Goal: Transaction & Acquisition: Purchase product/service

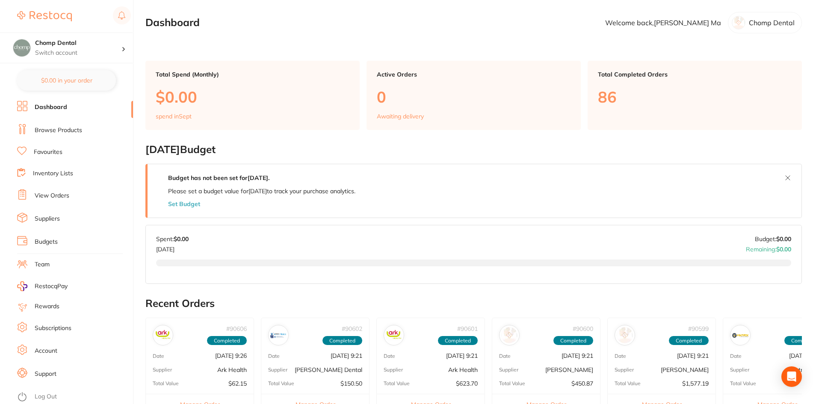
click at [67, 124] on li "Browse Products" at bounding box center [75, 130] width 116 height 13
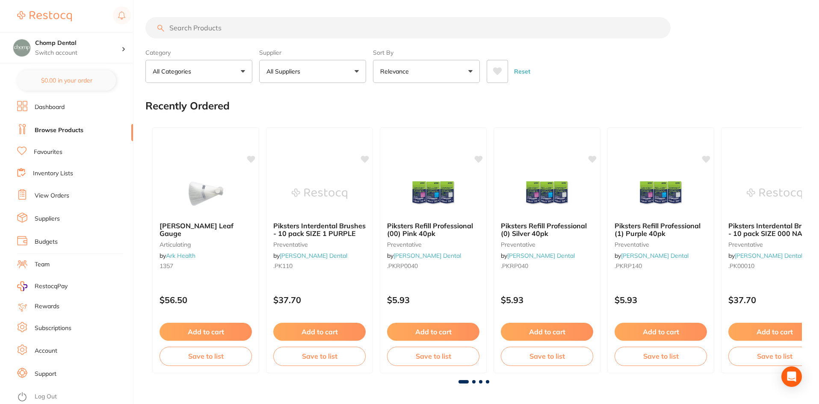
click at [80, 155] on li "Favourites" at bounding box center [75, 152] width 116 height 11
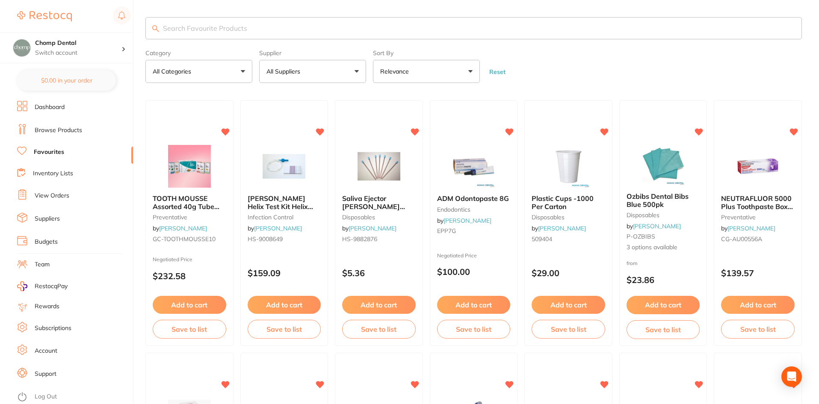
click at [286, 30] on input "search" at bounding box center [473, 28] width 657 height 22
type input "gloves"
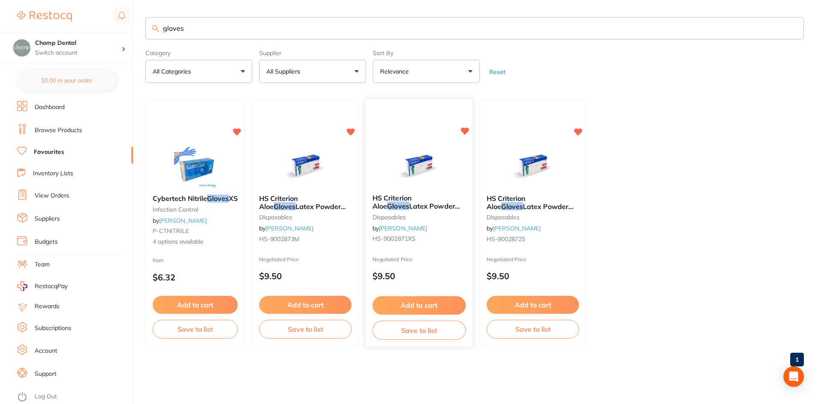
click at [409, 307] on button "Add to cart" at bounding box center [419, 305] width 93 height 18
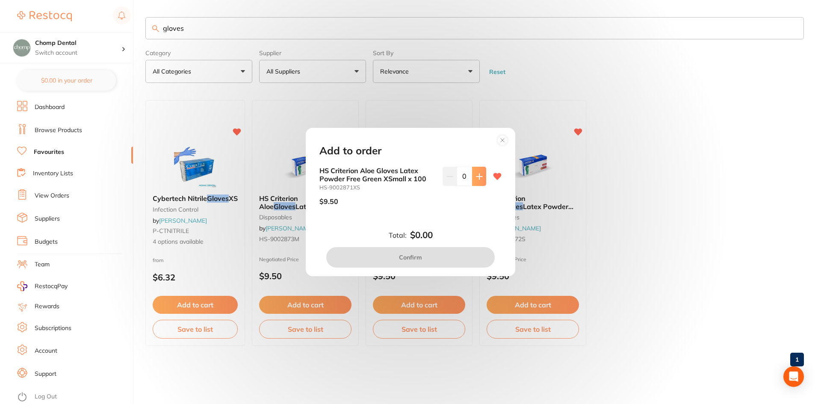
click at [473, 178] on button at bounding box center [479, 176] width 14 height 19
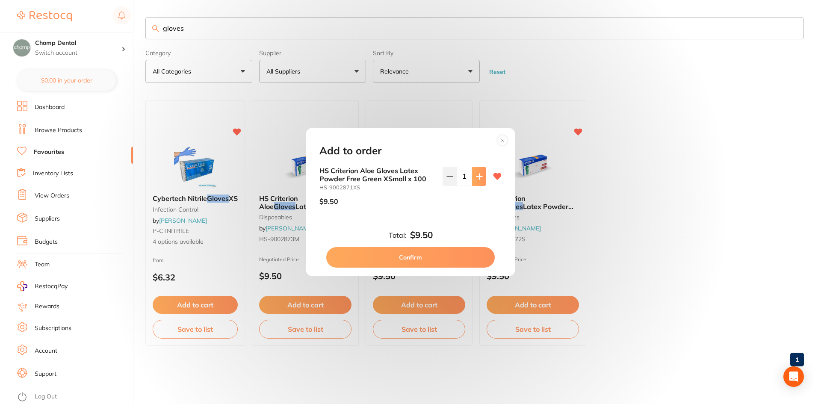
click at [473, 178] on button at bounding box center [479, 176] width 14 height 19
click at [472, 178] on button at bounding box center [479, 176] width 14 height 19
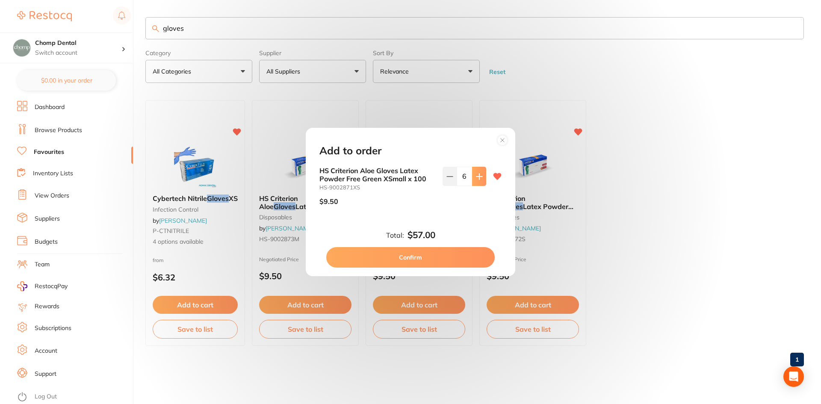
click at [472, 178] on button at bounding box center [479, 176] width 14 height 19
click at [447, 180] on button at bounding box center [450, 176] width 14 height 19
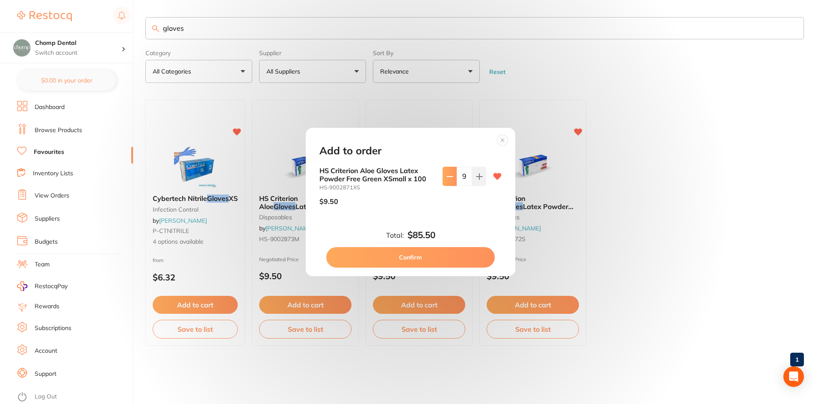
click at [447, 180] on button at bounding box center [450, 176] width 14 height 19
click at [480, 181] on button at bounding box center [479, 176] width 14 height 19
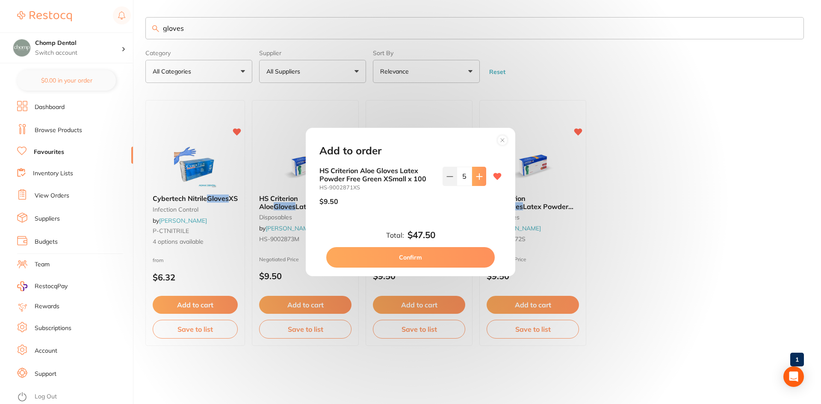
type input "6"
click at [422, 257] on button "Confirm" at bounding box center [410, 257] width 169 height 21
checkbox input "false"
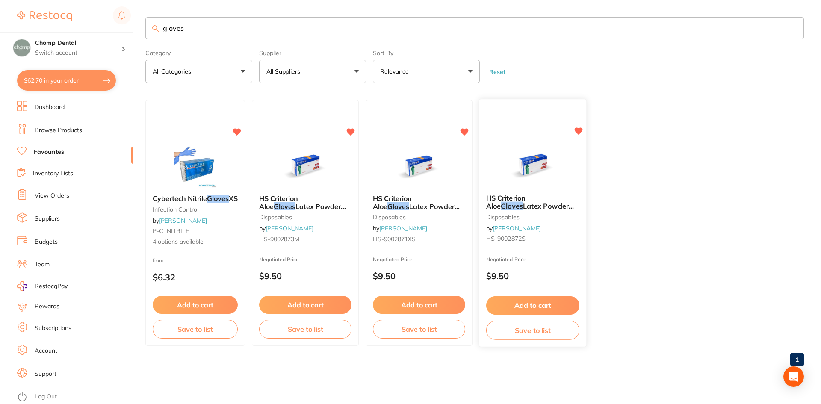
click at [530, 202] on span "Latex Powder Free Green Small x 100" at bounding box center [530, 210] width 88 height 17
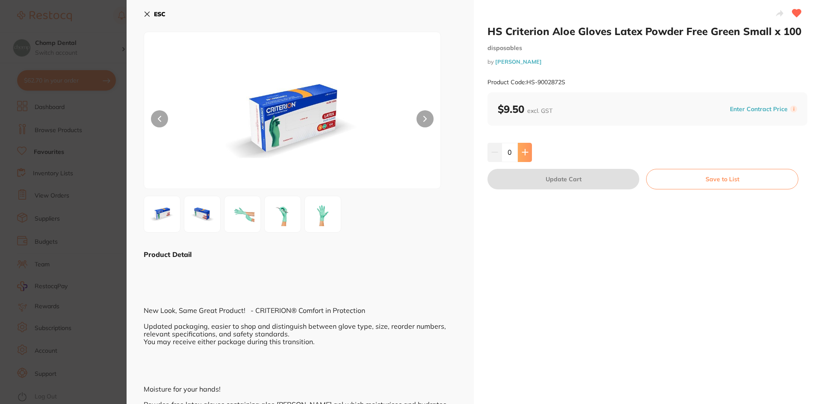
click at [528, 145] on button at bounding box center [525, 152] width 14 height 19
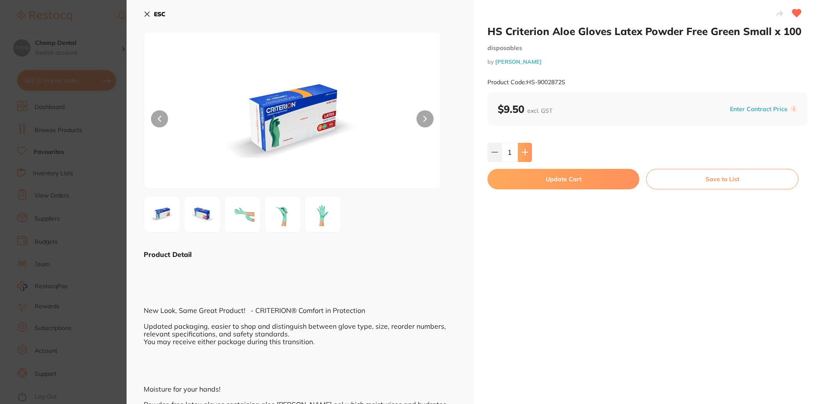
click at [528, 145] on button at bounding box center [525, 152] width 14 height 19
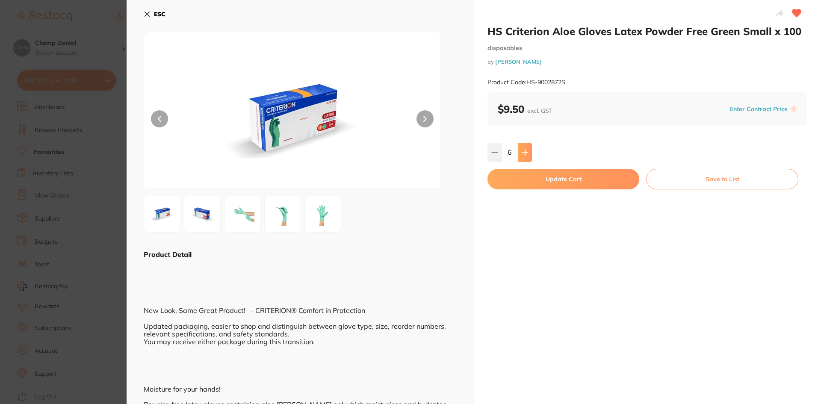
click at [528, 145] on button at bounding box center [525, 152] width 14 height 19
click at [529, 145] on button at bounding box center [525, 152] width 14 height 19
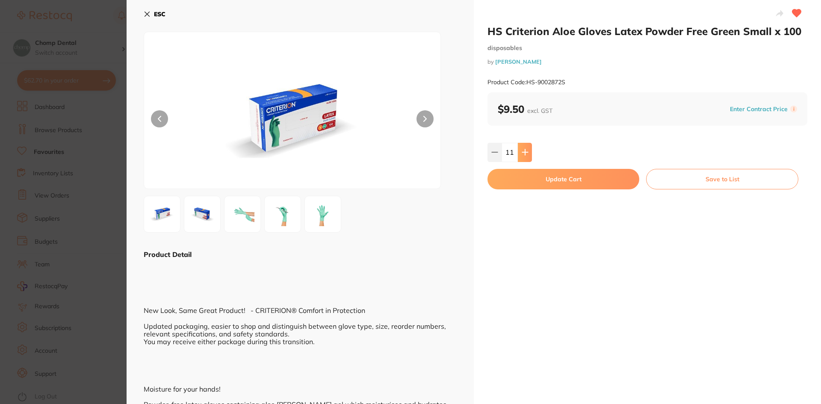
click at [529, 145] on button at bounding box center [525, 152] width 14 height 19
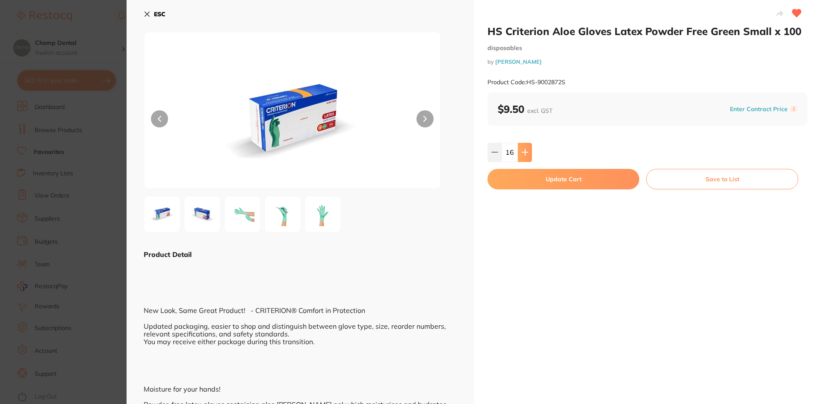
click at [528, 145] on button at bounding box center [525, 152] width 14 height 19
type input "20"
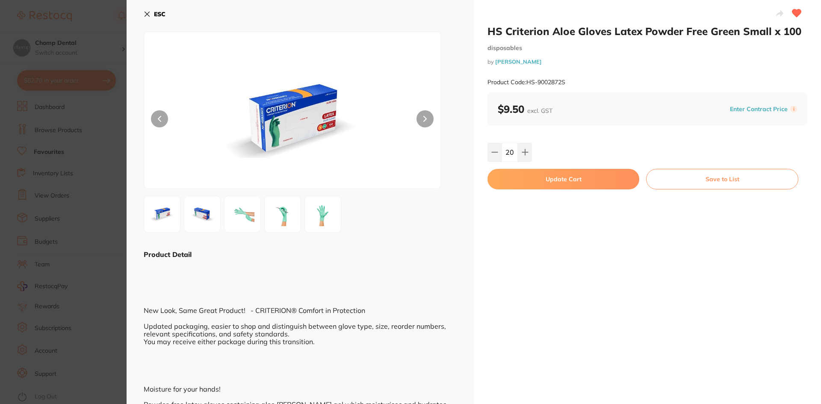
click at [544, 175] on button "Update Cart" at bounding box center [564, 179] width 152 height 21
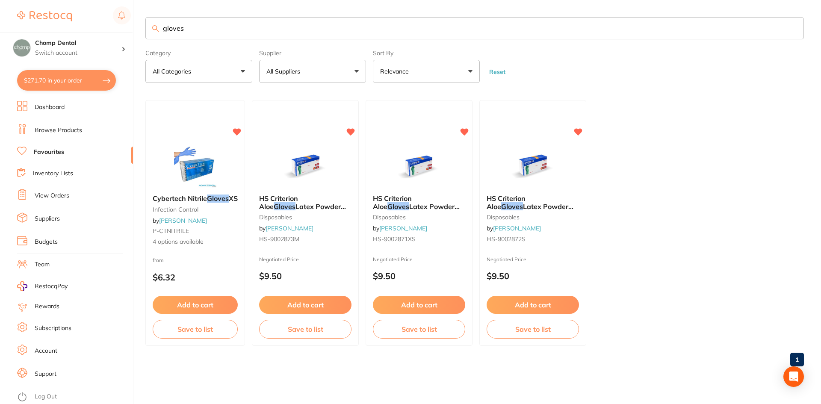
drag, startPoint x: 267, startPoint y: 30, endPoint x: 50, endPoint y: 10, distance: 217.3
click at [56, 12] on div "$271.70 Chomp Dental Switch account Chomp Dental $271.70 in your order Dashboar…" at bounding box center [410, 202] width 821 height 404
type input "mask"
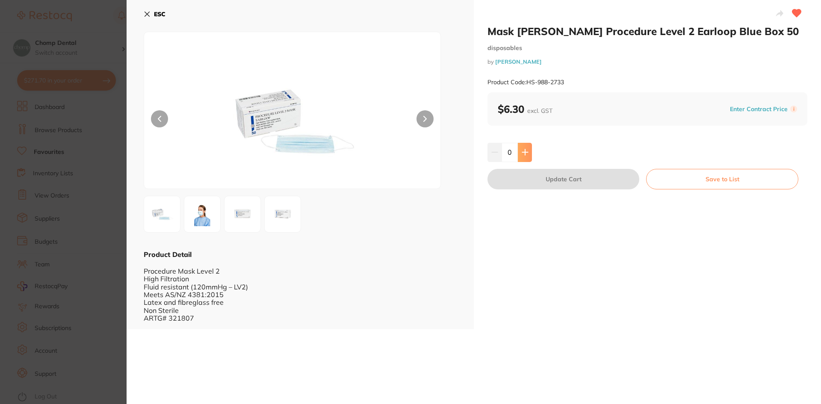
click at [518, 151] on button at bounding box center [525, 152] width 14 height 19
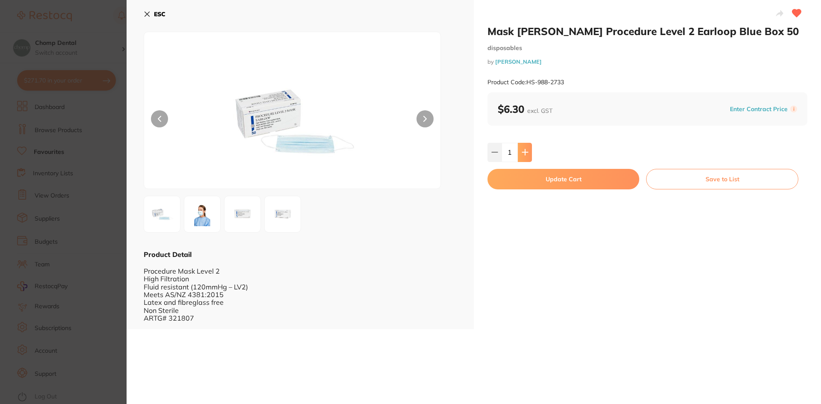
click at [518, 151] on button at bounding box center [525, 152] width 14 height 19
click at [520, 152] on button at bounding box center [525, 152] width 14 height 19
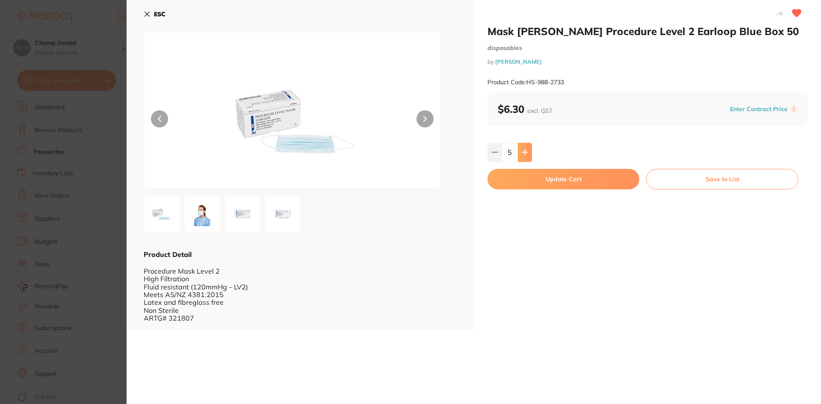
type input "6"
click at [538, 180] on button "Update Cart" at bounding box center [564, 179] width 152 height 21
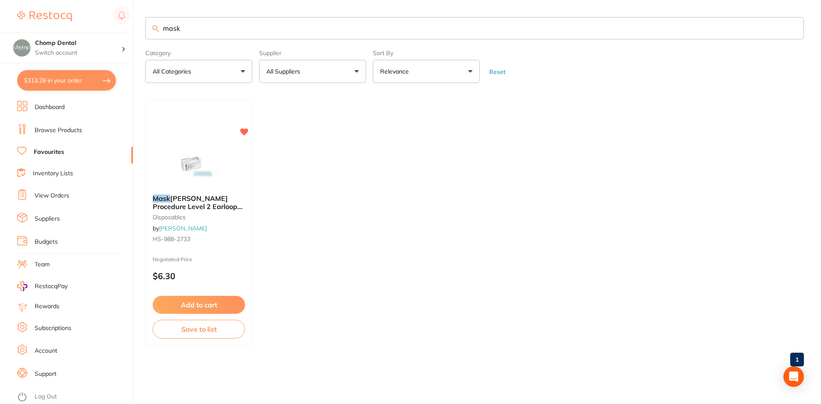
drag, startPoint x: 285, startPoint y: 33, endPoint x: 107, endPoint y: 15, distance: 179.7
click at [117, 24] on div "$313.28 Chomp Dental Switch account Chomp Dental $313.28 in your order Dashboar…" at bounding box center [410, 202] width 821 height 404
type input "saliva ejector"
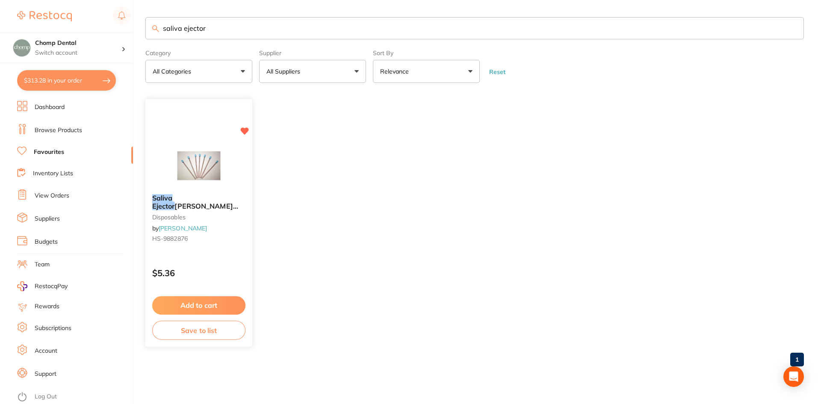
click at [210, 153] on img at bounding box center [199, 166] width 56 height 43
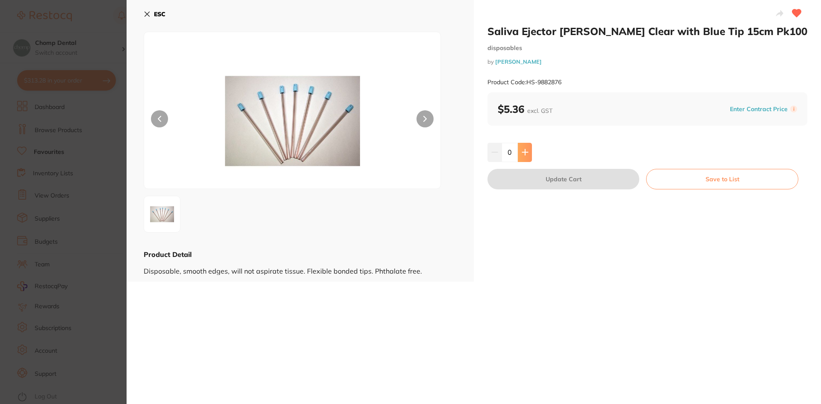
click at [524, 159] on button at bounding box center [525, 152] width 14 height 19
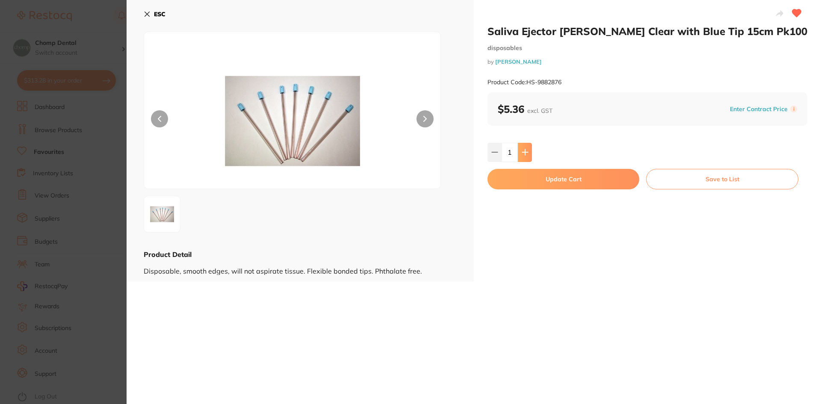
click at [524, 159] on button at bounding box center [525, 152] width 14 height 19
drag, startPoint x: 523, startPoint y: 156, endPoint x: 522, endPoint y: 148, distance: 8.3
click at [522, 148] on button at bounding box center [525, 152] width 14 height 19
type input "4"
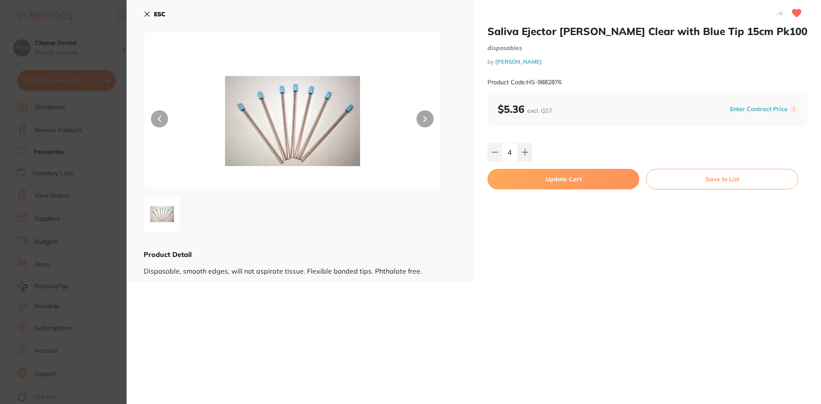
click at [525, 179] on button "Update Cart" at bounding box center [564, 179] width 152 height 21
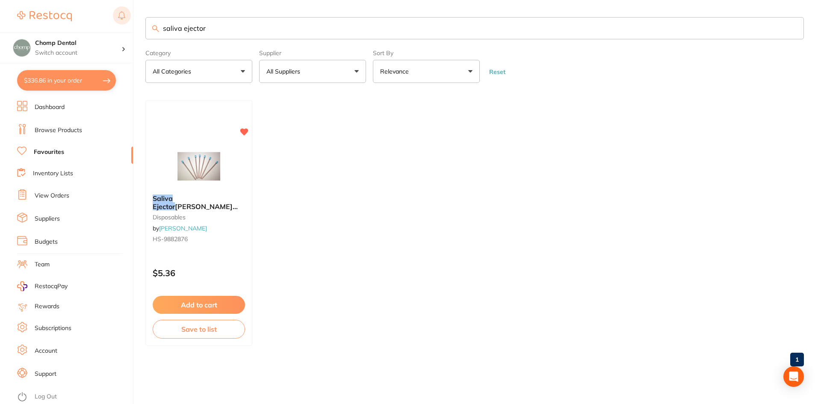
drag, startPoint x: 328, startPoint y: 19, endPoint x: 122, endPoint y: 22, distance: 205.8
click at [122, 22] on div "$336.86 Chomp Dental Switch account Chomp Dental $336.86 in your order Dashboar…" at bounding box center [410, 202] width 821 height 404
type input "disposable soft"
drag, startPoint x: 379, startPoint y: 233, endPoint x: 367, endPoint y: 235, distance: 12.7
click at [378, 234] on ul "PREMIUM Soft Touch HVE Oral Evacuator (50) Vented Soft Blue Tip disposables by …" at bounding box center [474, 223] width 659 height 246
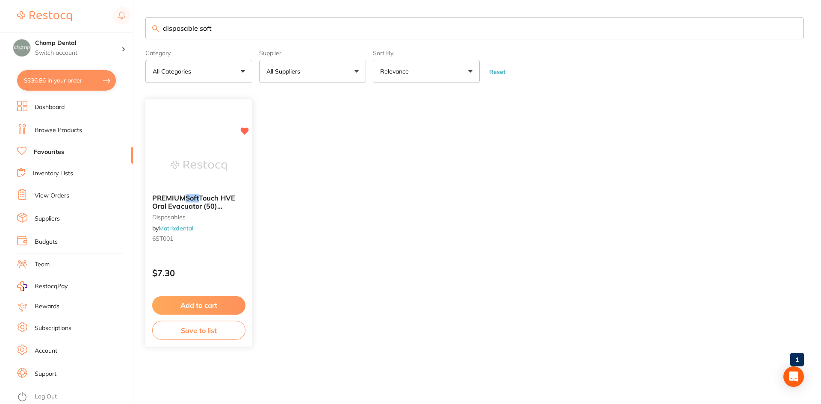
click at [193, 204] on span "Touch HVE Oral Evacuator (50) Vented" at bounding box center [193, 206] width 83 height 24
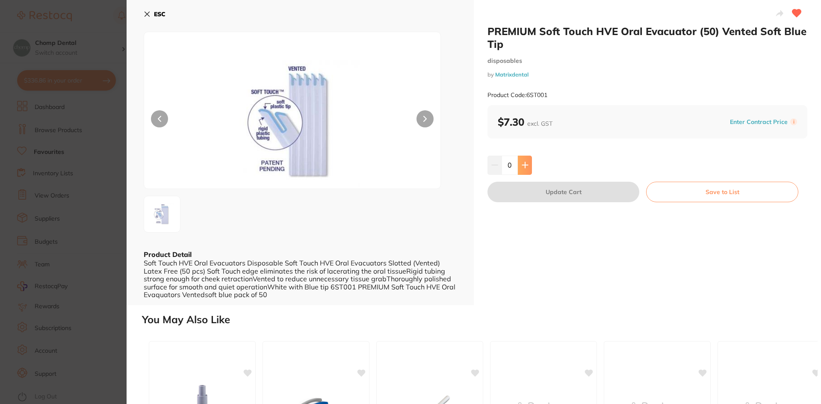
click at [527, 168] on icon at bounding box center [525, 165] width 7 height 7
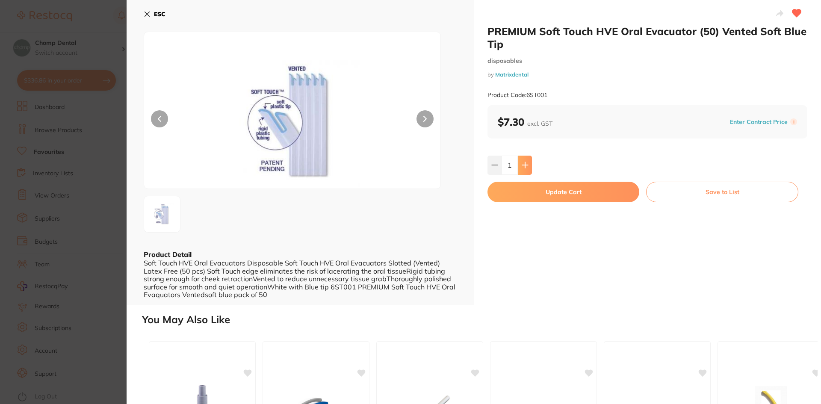
click at [527, 168] on icon at bounding box center [525, 165] width 7 height 7
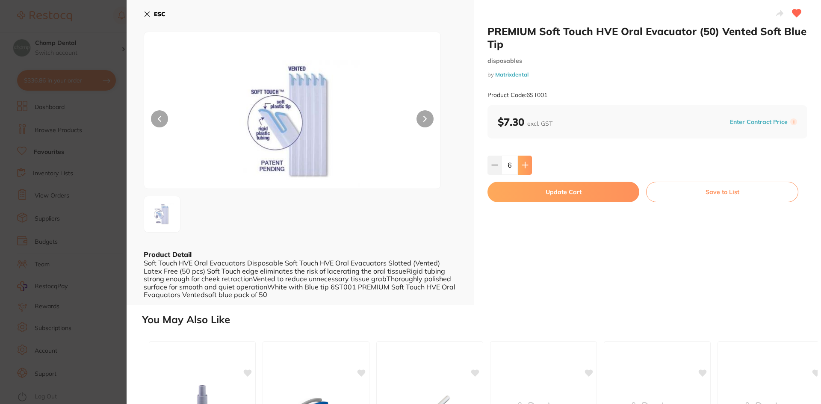
click at [528, 170] on button at bounding box center [525, 165] width 14 height 19
type input "8"
click at [551, 190] on button "Update Cart" at bounding box center [564, 192] width 152 height 21
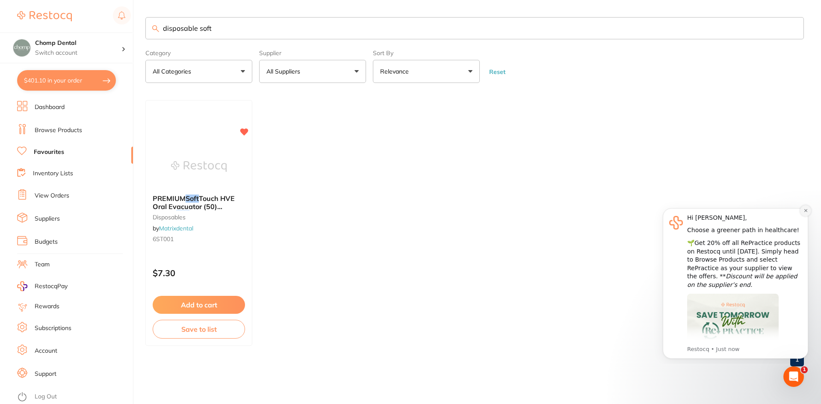
click at [805, 208] on icon "Dismiss notification" at bounding box center [806, 210] width 5 height 5
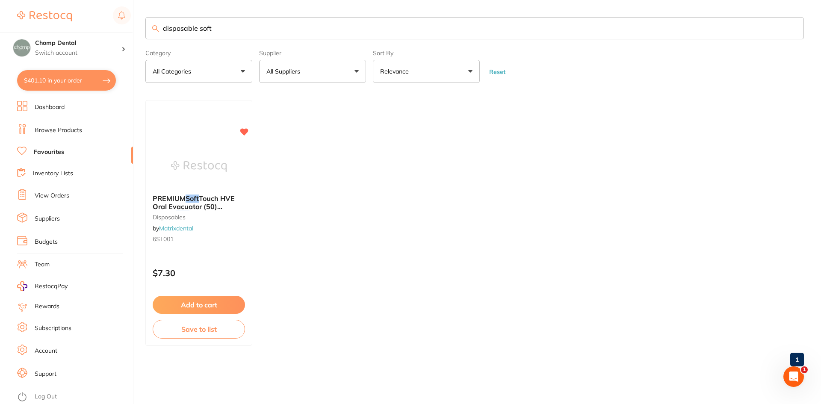
drag, startPoint x: 287, startPoint y: 30, endPoint x: 86, endPoint y: 24, distance: 201.6
click at [86, 24] on div "$401.10 Chomp Dental Switch account Chomp Dental $401.10 in your order Dashboar…" at bounding box center [410, 202] width 821 height 404
paste input "Curing Light Barrier Sleeves Width 5.3cm"
type input "Curing Light Barrier Sleeves Width 5.3cm"
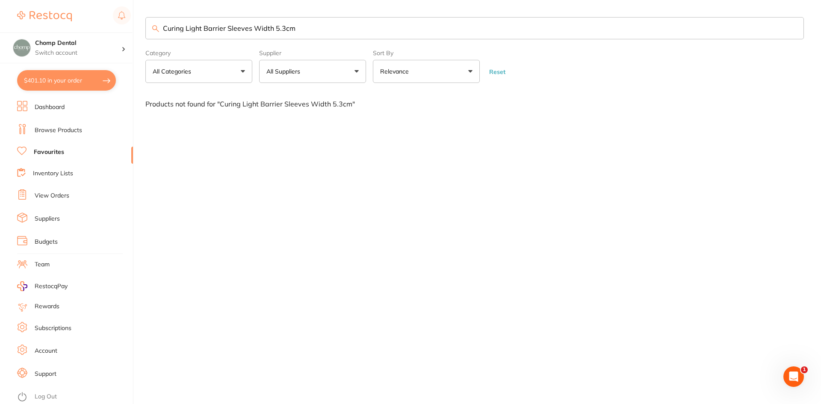
drag, startPoint x: 326, startPoint y: 30, endPoint x: 146, endPoint y: 19, distance: 179.6
click at [146, 19] on input "Curing Light Barrier Sleeves Width 5.3cm" at bounding box center [474, 28] width 659 height 22
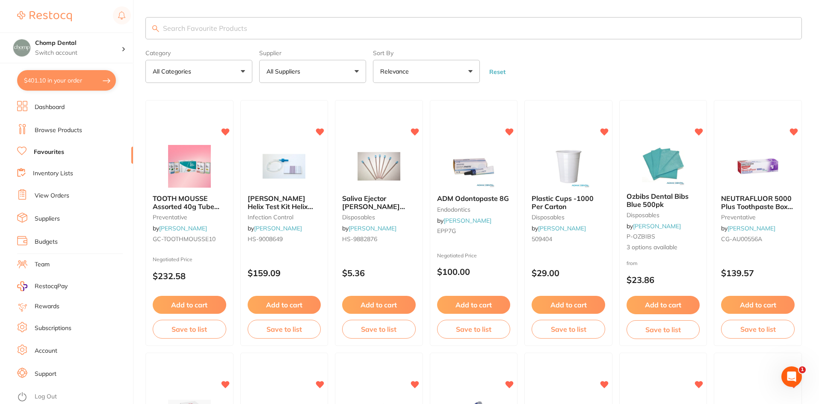
paste input "DC642611"
click at [196, 38] on input "DC642611" at bounding box center [473, 28] width 657 height 22
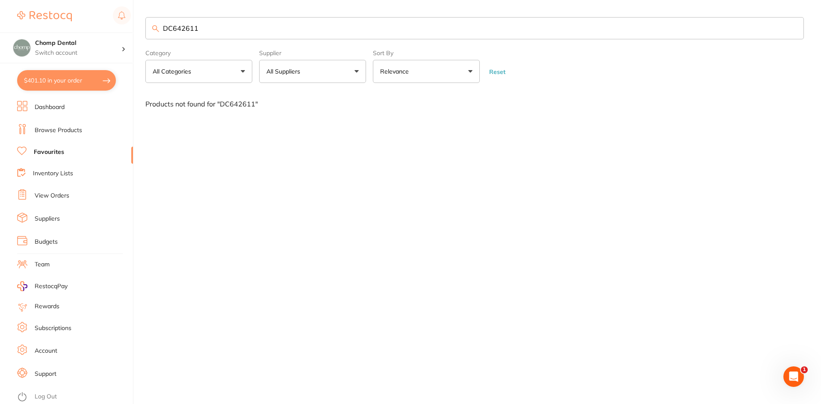
drag, startPoint x: 219, startPoint y: 30, endPoint x: 148, endPoint y: 21, distance: 71.2
click at [148, 21] on input "DC642611" at bounding box center [474, 28] width 659 height 22
type input "curing light sleeves"
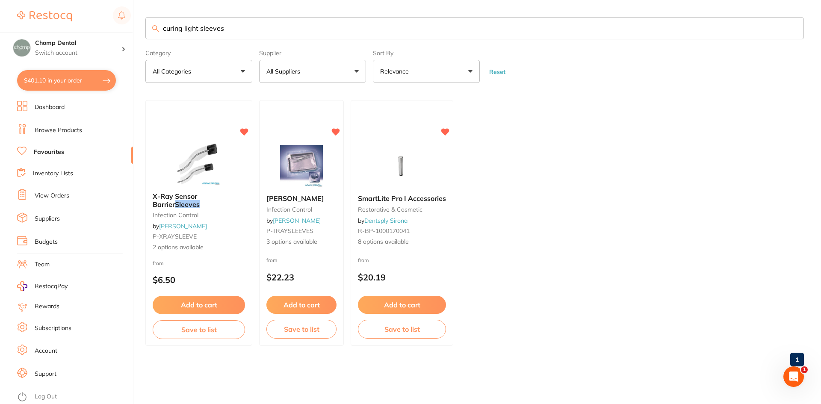
click at [71, 80] on button "$401.10 in your order" at bounding box center [66, 80] width 99 height 21
checkbox input "true"
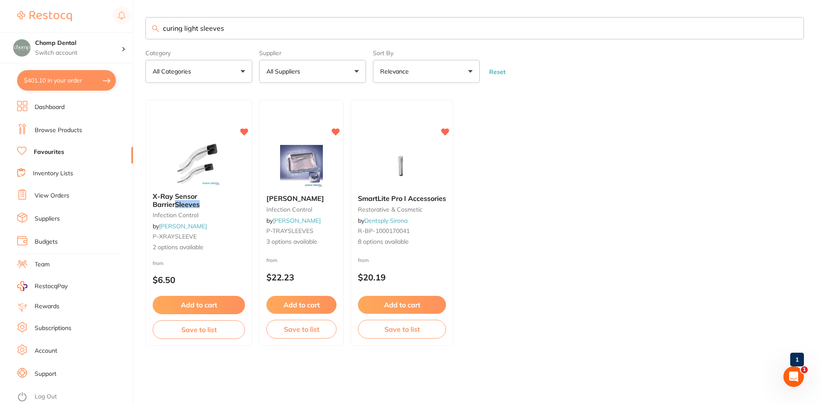
checkbox input "true"
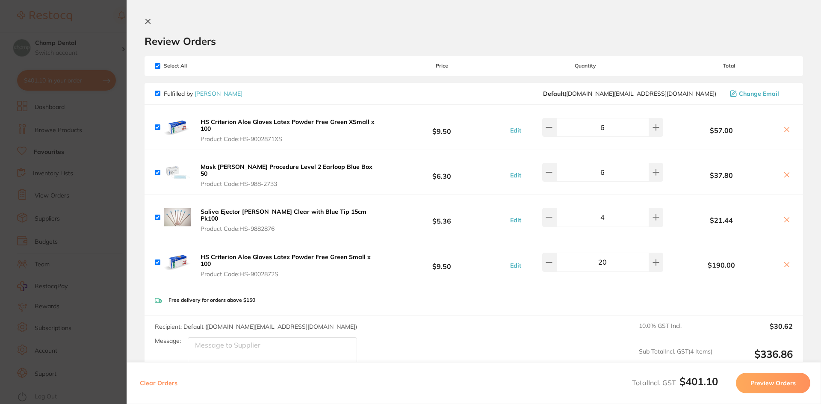
click at [92, 189] on section "Update RRP Set your pre negotiated price for this item. Item Agreed RRP (excl. …" at bounding box center [410, 202] width 821 height 404
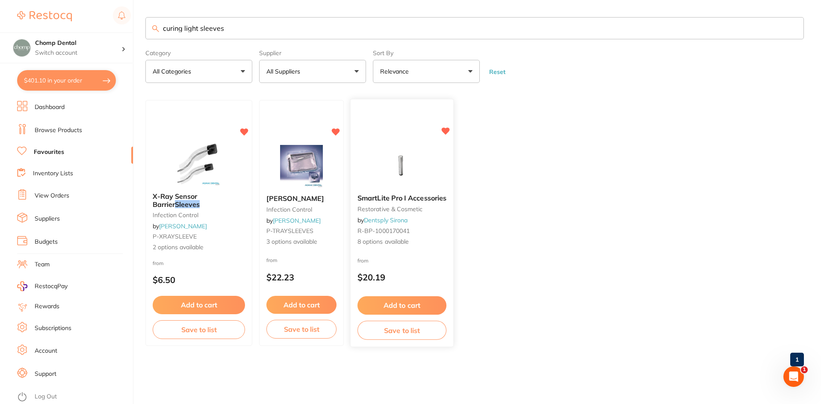
click at [407, 200] on span "SmartLite Pro I Accessories" at bounding box center [402, 198] width 89 height 9
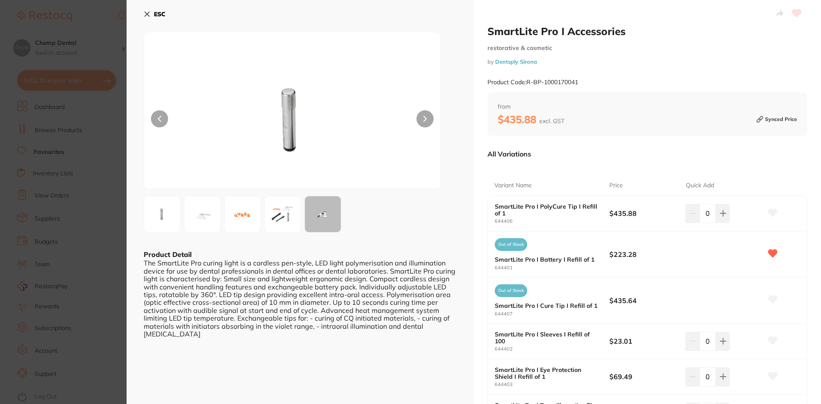
click at [12, 142] on section "SmartLite Pro I Accessories restorative & cosmetic by Dentsply Sirona Product C…" at bounding box center [410, 202] width 821 height 404
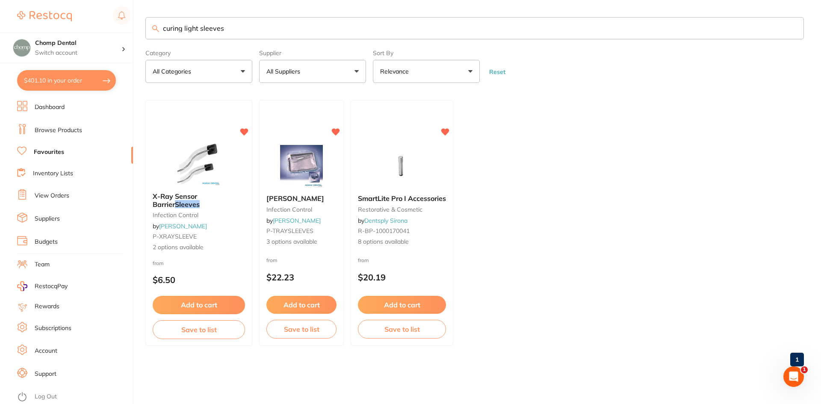
click at [72, 127] on link "Browse Products" at bounding box center [58, 130] width 47 height 9
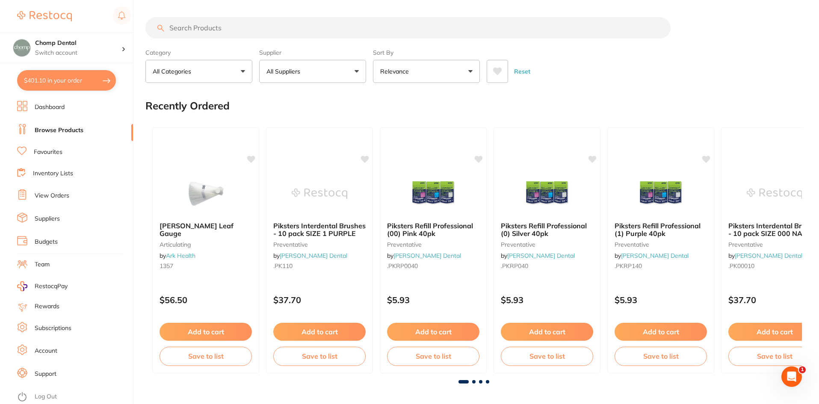
click at [224, 30] on input "search" at bounding box center [407, 27] width 525 height 21
paste input "DC642611"
type input "DC642611"
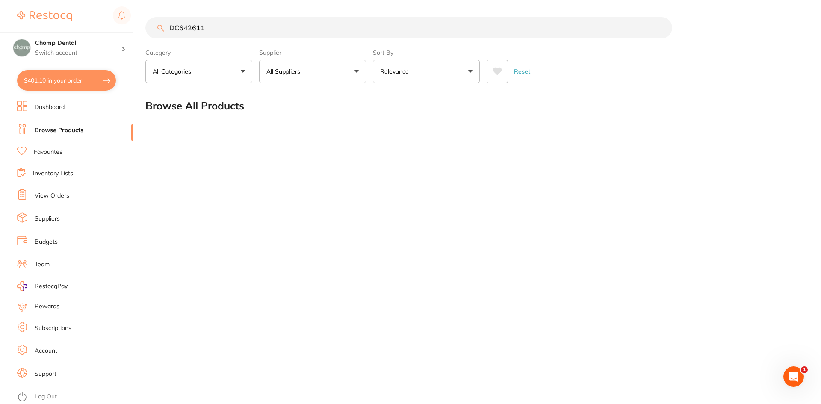
click at [350, 32] on input "DC642611" at bounding box center [408, 27] width 527 height 21
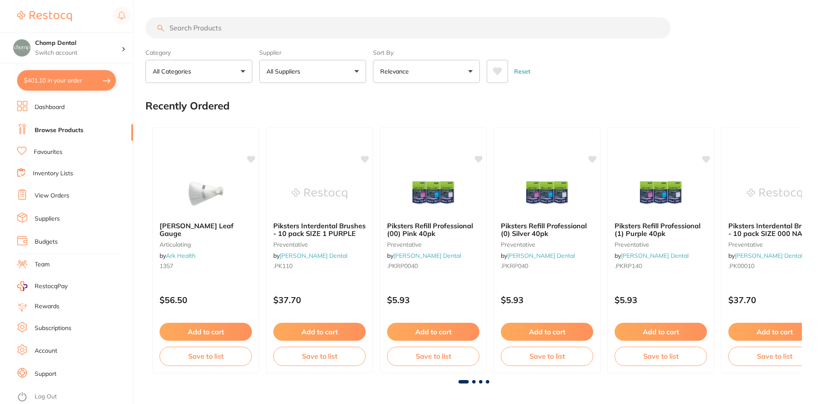
click at [353, 28] on input "search" at bounding box center [407, 27] width 525 height 21
click at [353, 33] on input "search" at bounding box center [407, 27] width 525 height 21
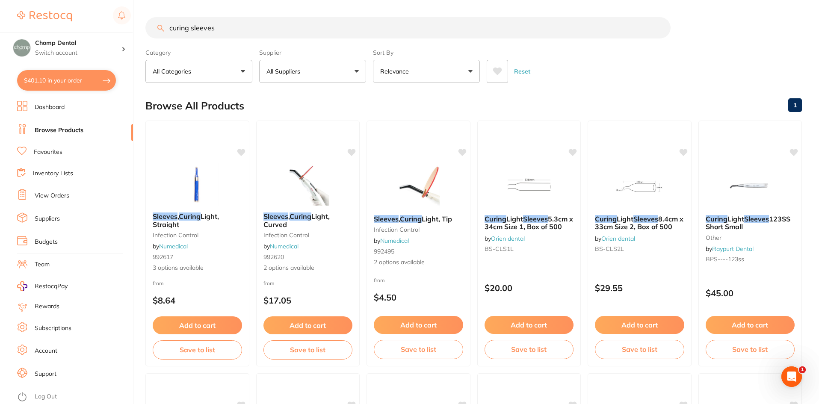
click at [287, 67] on button "All Suppliers" at bounding box center [312, 71] width 107 height 23
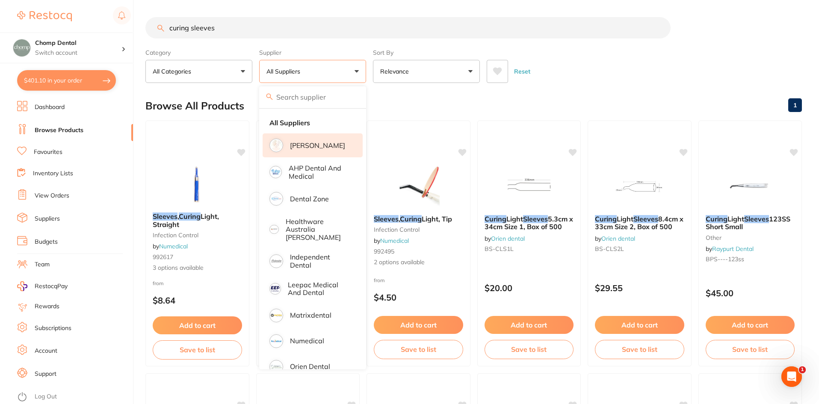
click at [293, 147] on p "[PERSON_NAME]" at bounding box center [317, 146] width 55 height 8
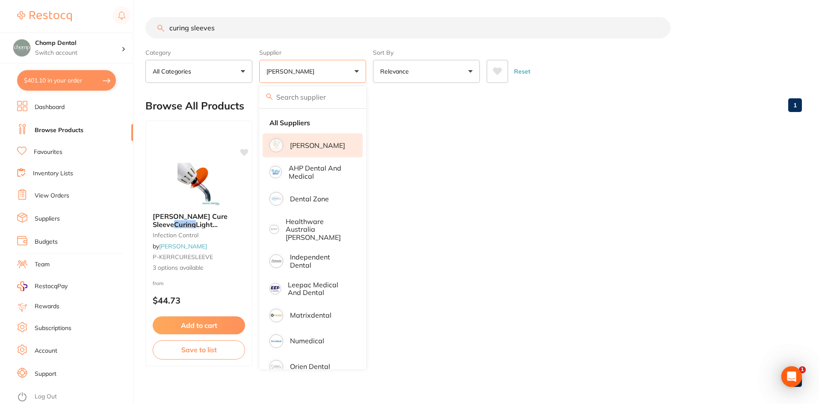
click at [577, 227] on ul "[PERSON_NAME] Cure Sleeve Curing Light Barrier Sleeves infection control by [PE…" at bounding box center [473, 244] width 657 height 246
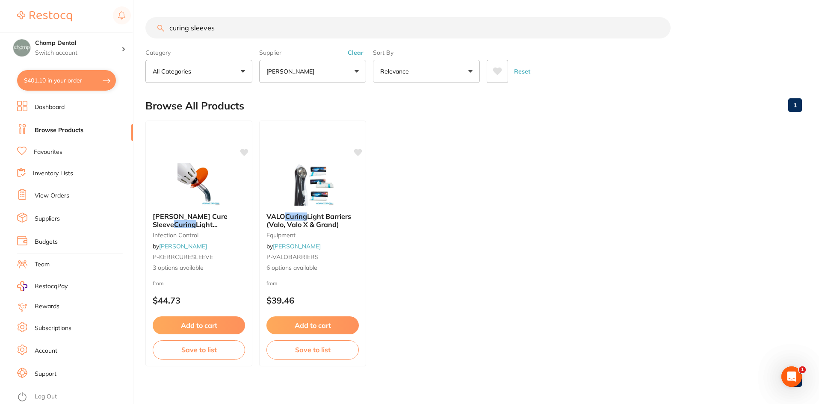
drag, startPoint x: 284, startPoint y: 27, endPoint x: 105, endPoint y: 27, distance: 178.8
click at [105, 27] on div "$401.10 Chomp Dental Switch account Chomp Dental $401.10 in your order Dashboar…" at bounding box center [409, 202] width 819 height 404
paste input "Curing Light Barrier Sleeves Width 5.3cm"
type input "Curing Light Barrier Sleeves Width 5.3cm"
click at [213, 210] on div "[PERSON_NAME] Cure Sleeve Curing Light Barrier Sleeves infection control by [PE…" at bounding box center [198, 243] width 107 height 74
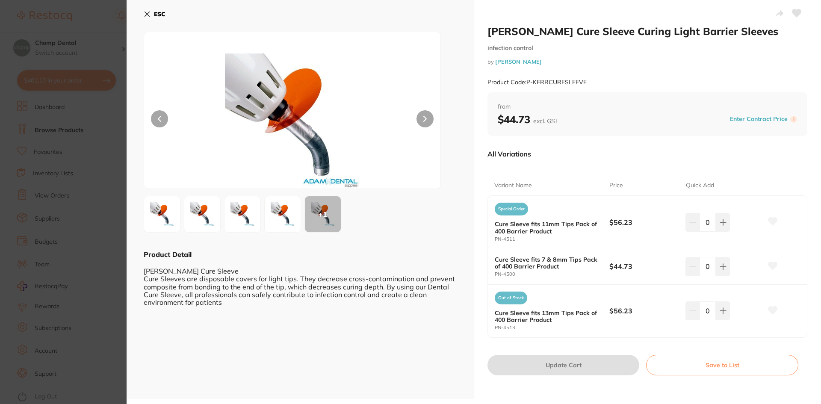
click at [282, 220] on img at bounding box center [282, 214] width 31 height 31
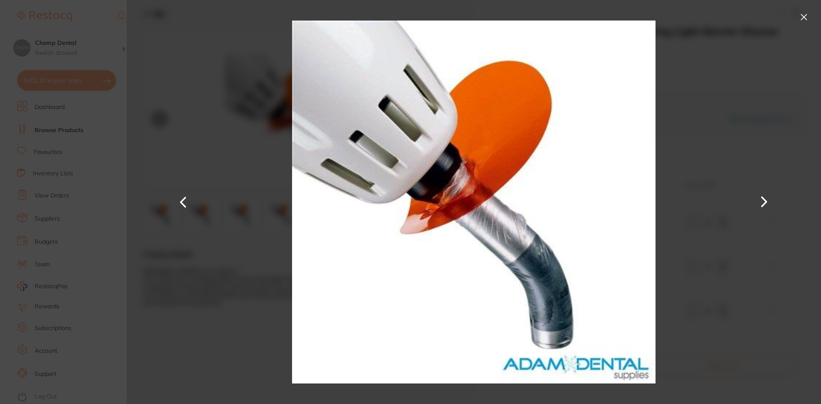
click at [805, 17] on button at bounding box center [804, 17] width 14 height 14
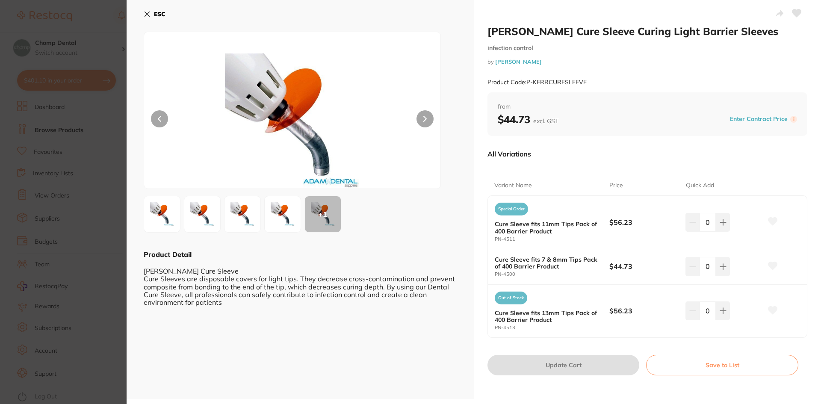
click at [16, 150] on section "[PERSON_NAME] Cure Sleeve Curing Light Barrier Sleeves infection control by [PE…" at bounding box center [410, 202] width 821 height 404
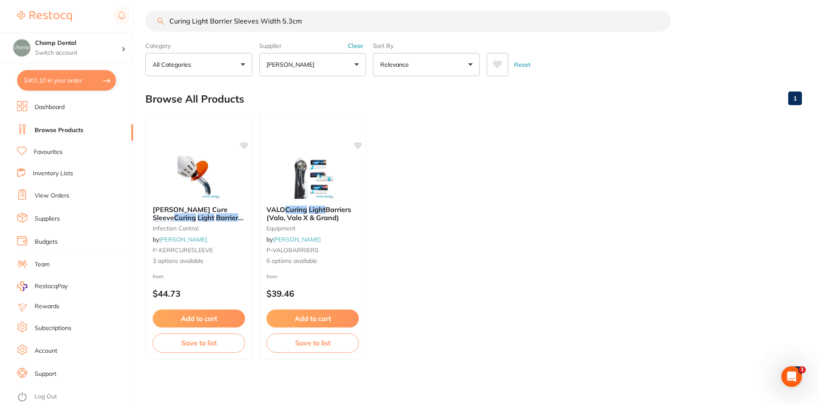
scroll to position [3, 0]
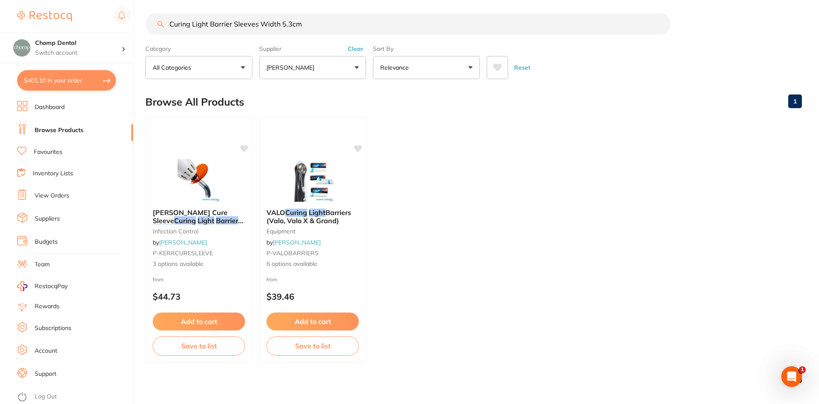
drag, startPoint x: 393, startPoint y: 20, endPoint x: 85, endPoint y: 7, distance: 308.3
click at [85, 7] on div "$401.10 Chomp Dental Switch account Chomp Dental $401.10 in your order Dashboar…" at bounding box center [409, 198] width 819 height 404
